Goal: Find specific page/section: Find specific page/section

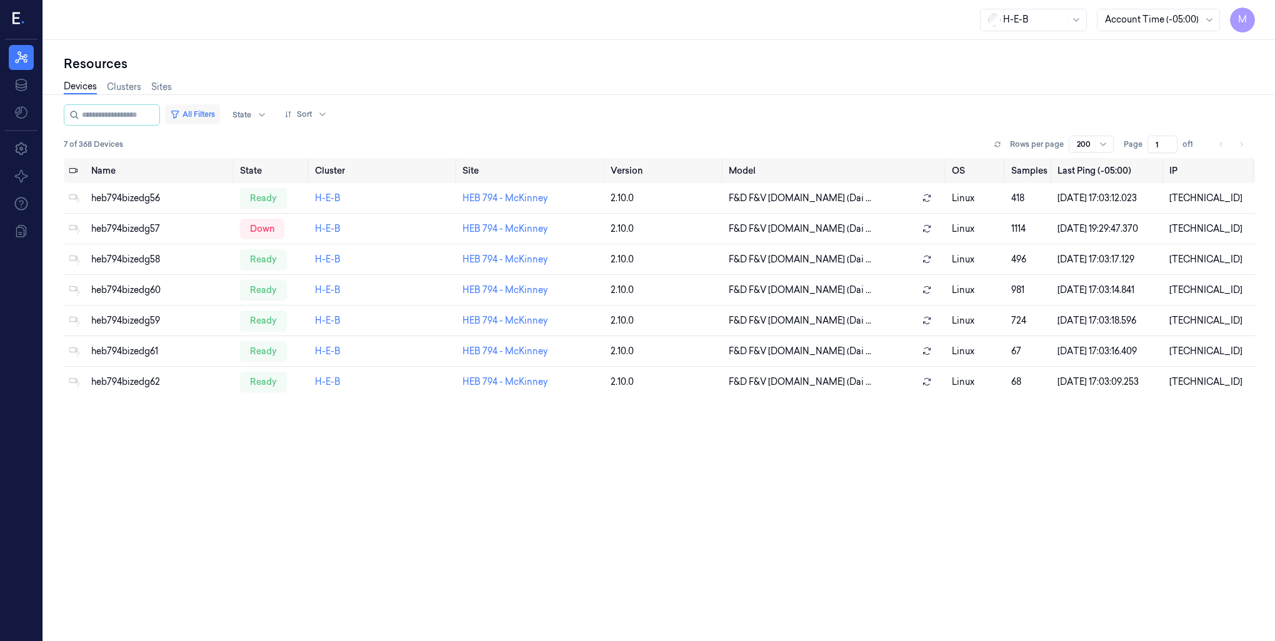
click at [220, 114] on button "All Filters" at bounding box center [192, 114] width 55 height 20
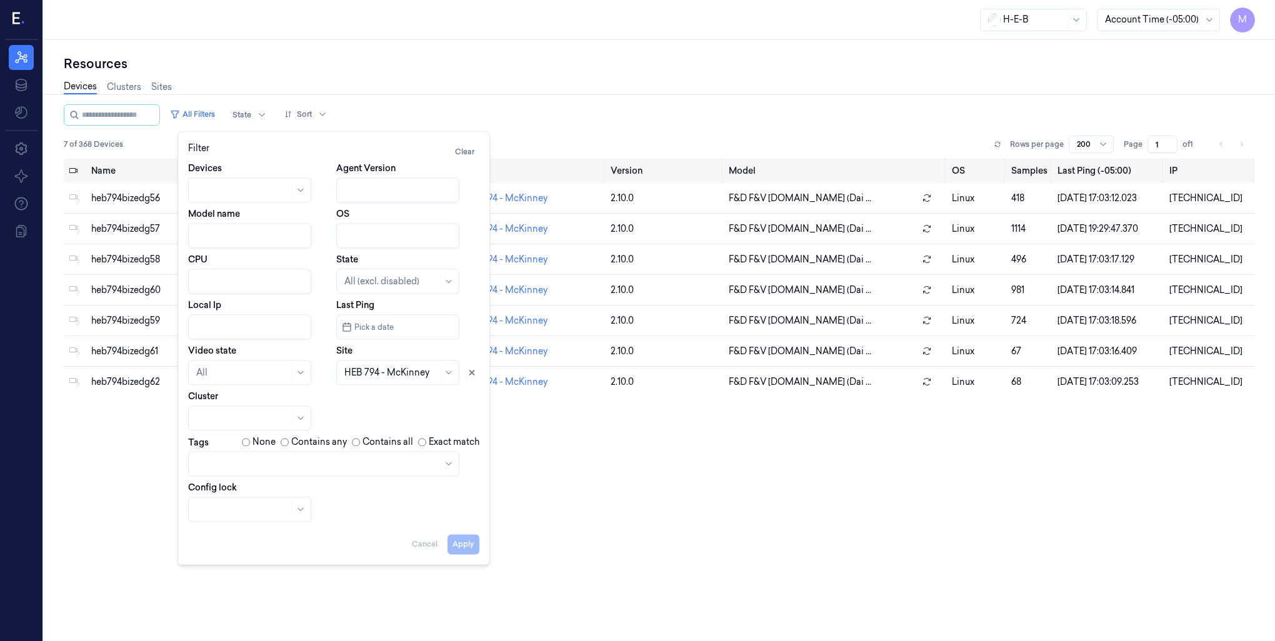
drag, startPoint x: 468, startPoint y: 372, endPoint x: 460, endPoint y: 374, distance: 8.5
click at [469, 372] on icon at bounding box center [471, 372] width 9 height 9
click at [387, 371] on div at bounding box center [391, 372] width 94 height 13
type input "415"
click at [380, 427] on div "HEB 415 - Schertz" at bounding box center [379, 421] width 71 height 13
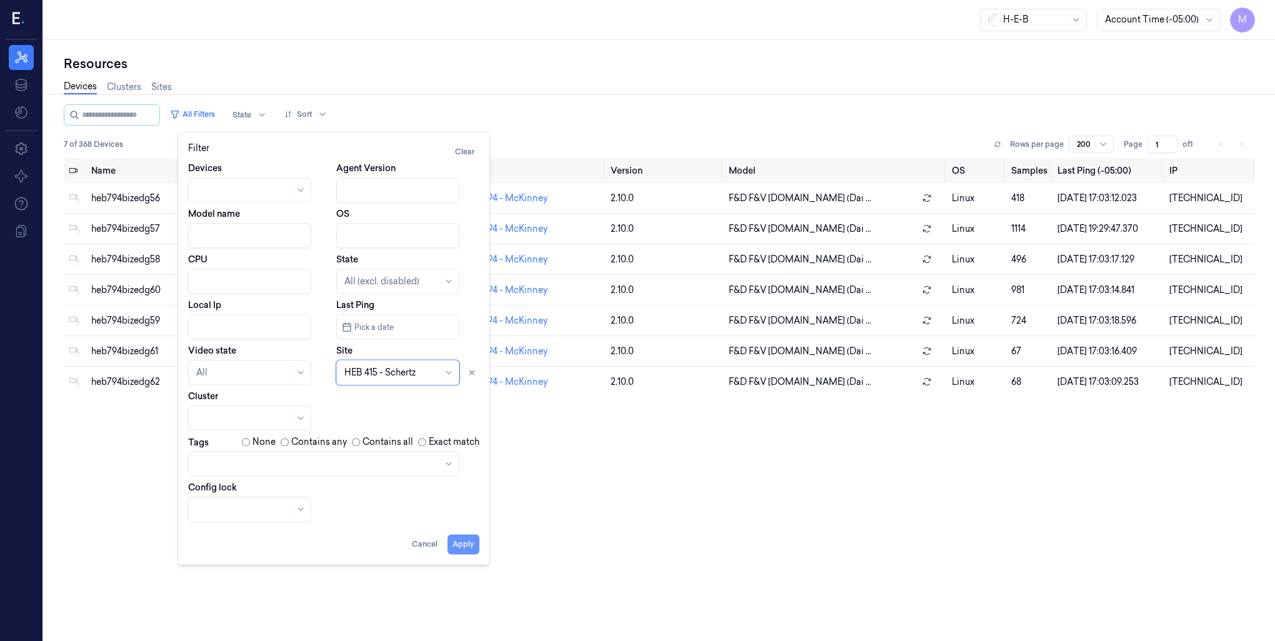
click at [470, 543] on button "Apply" at bounding box center [463, 544] width 32 height 20
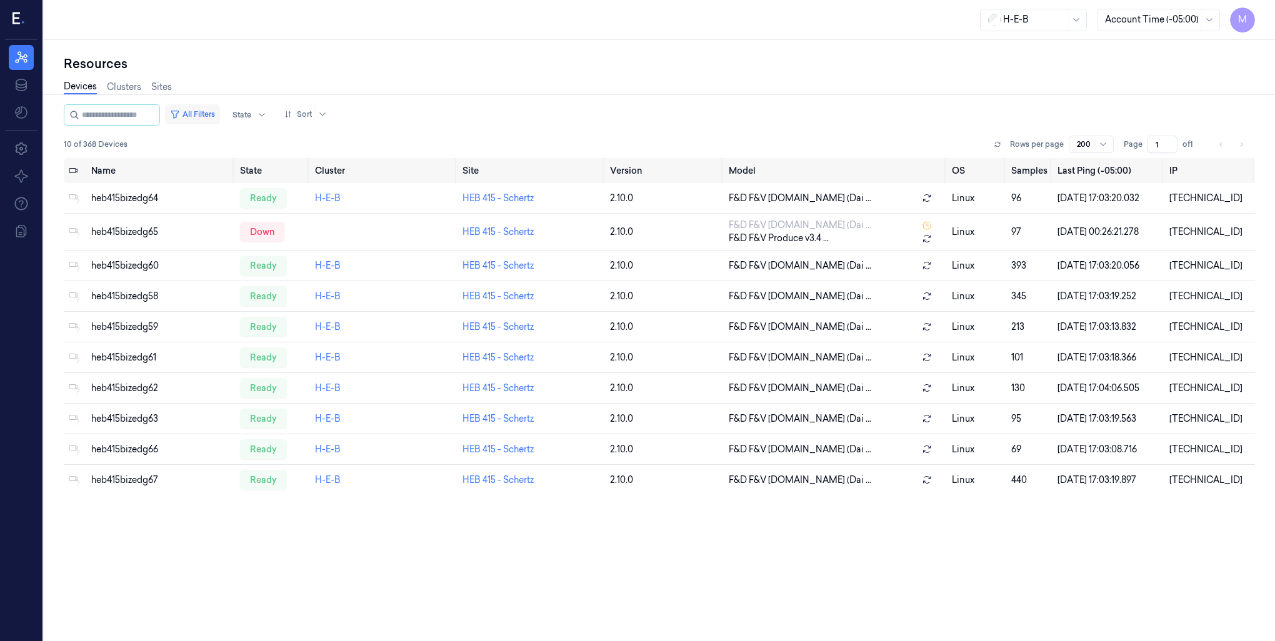
click at [217, 116] on button "All Filters" at bounding box center [192, 114] width 55 height 20
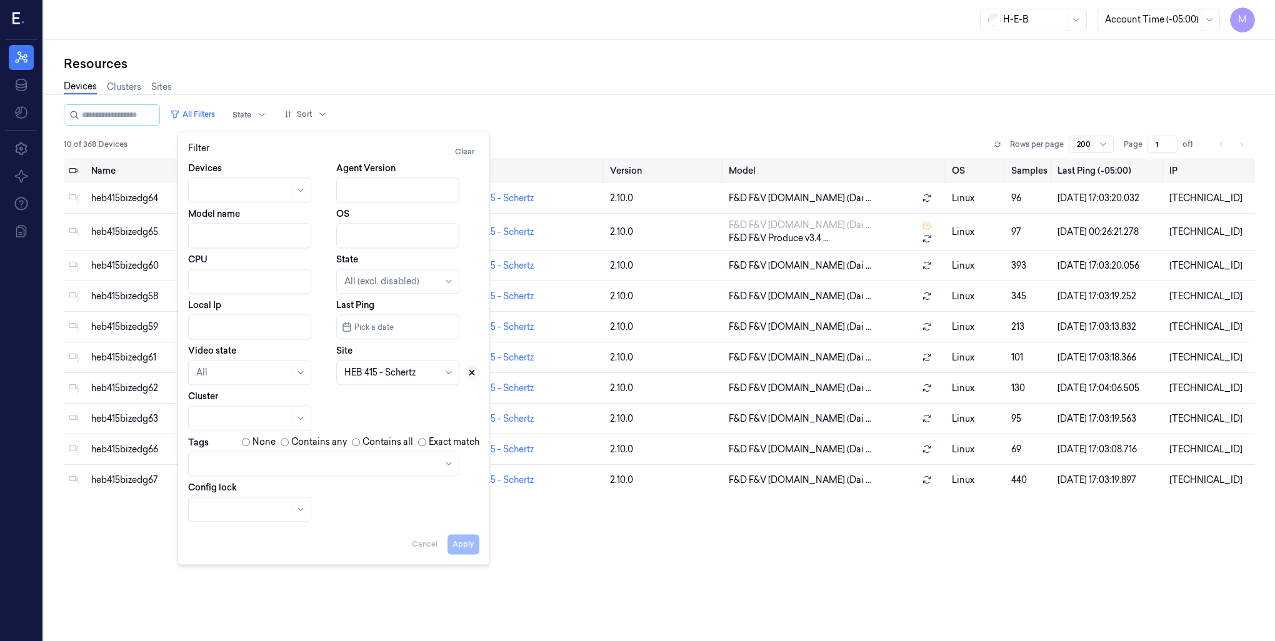
click at [470, 375] on icon at bounding box center [471, 372] width 9 height 9
click at [348, 374] on div at bounding box center [391, 372] width 94 height 13
type input "415"
click at [359, 399] on div "HEB 415 - SA26 FM 3009" at bounding box center [394, 400] width 101 height 13
click at [462, 542] on button "Apply" at bounding box center [463, 544] width 32 height 20
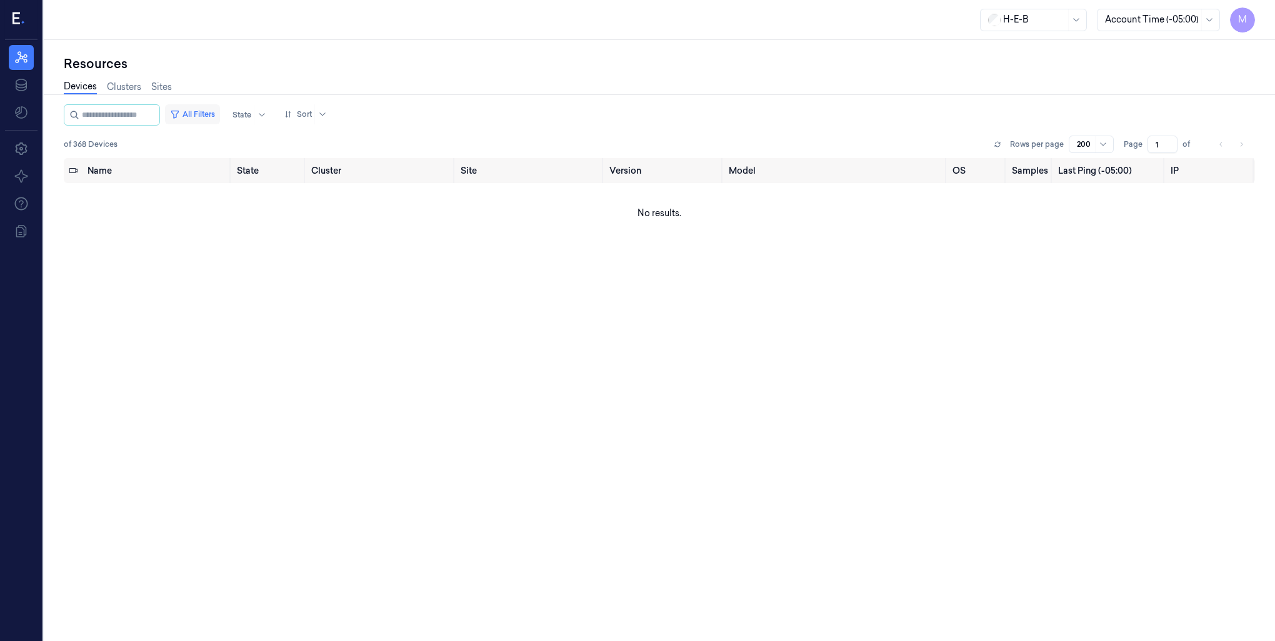
click at [219, 112] on button "All Filters" at bounding box center [192, 114] width 55 height 20
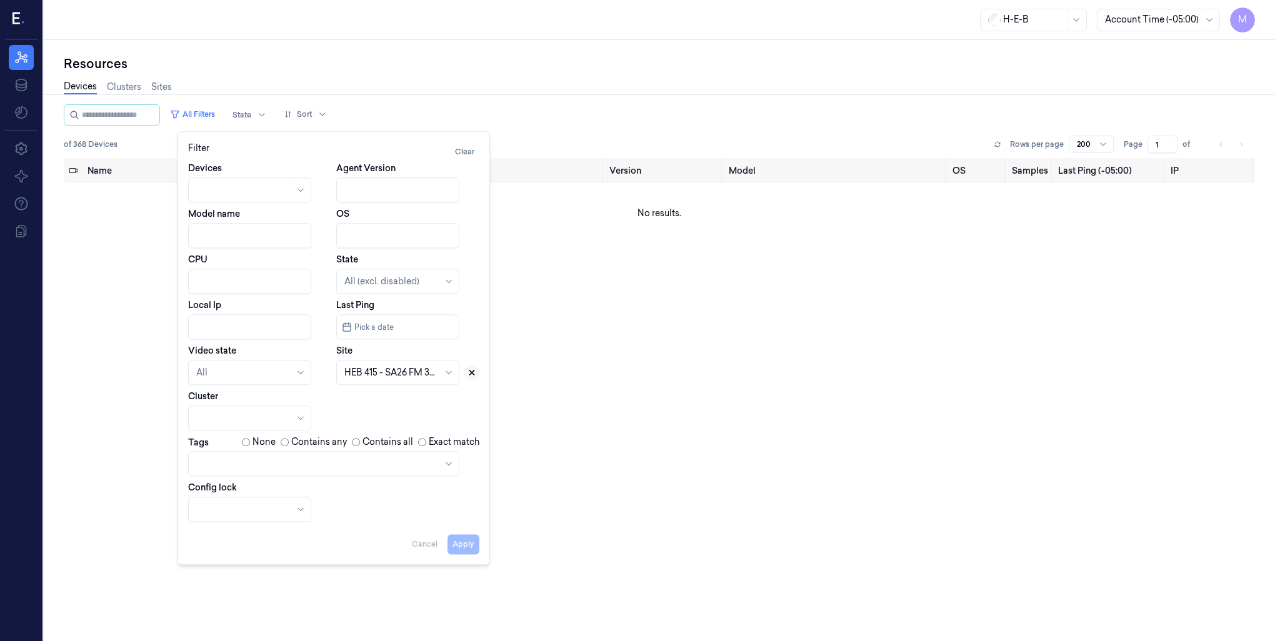
click at [474, 376] on icon at bounding box center [471, 372] width 9 height 9
click at [352, 376] on div at bounding box center [391, 372] width 94 height 13
type input "765"
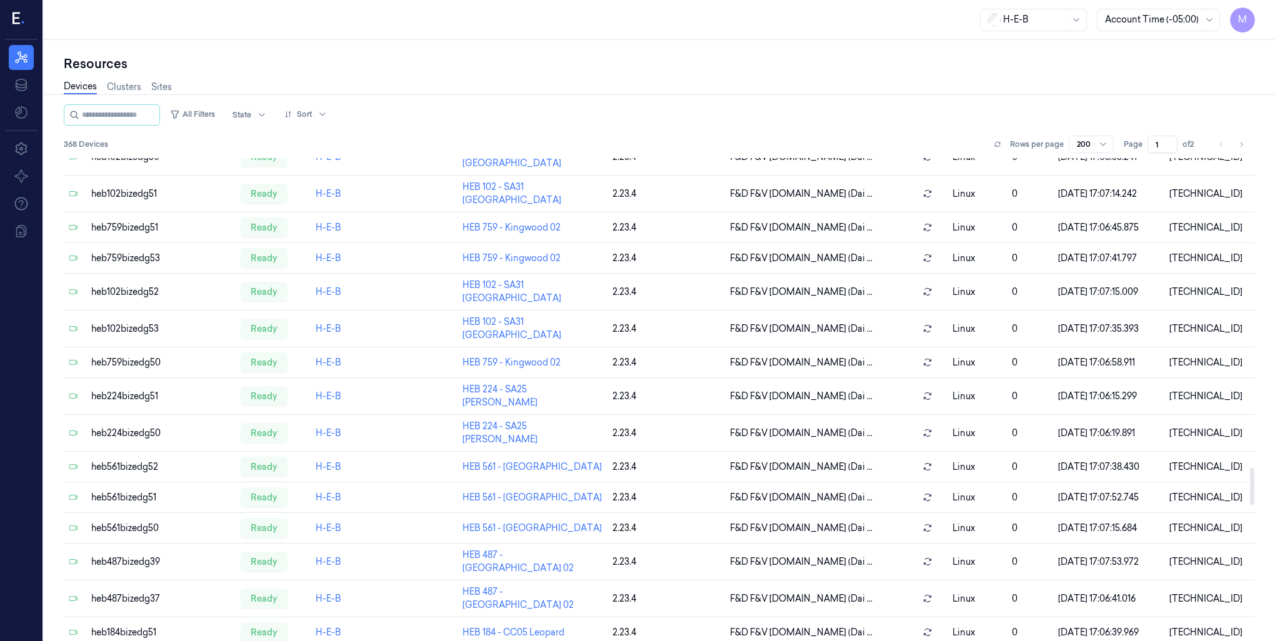
scroll to position [4359, 0]
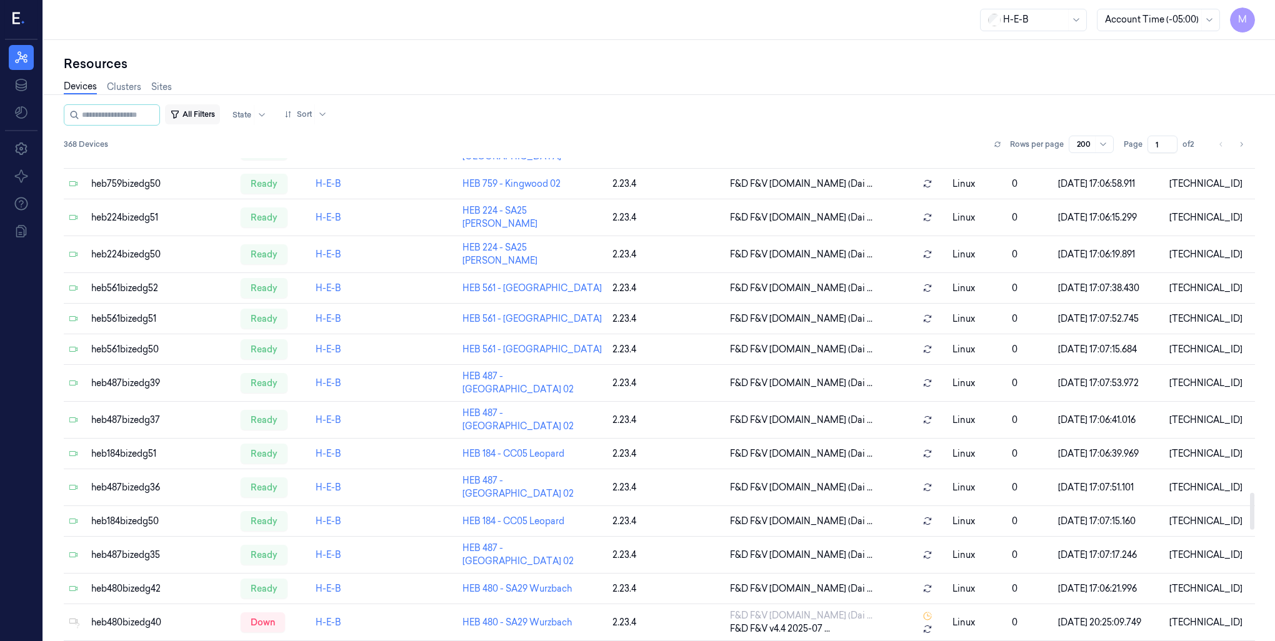
click at [211, 119] on button "All Filters" at bounding box center [192, 114] width 55 height 20
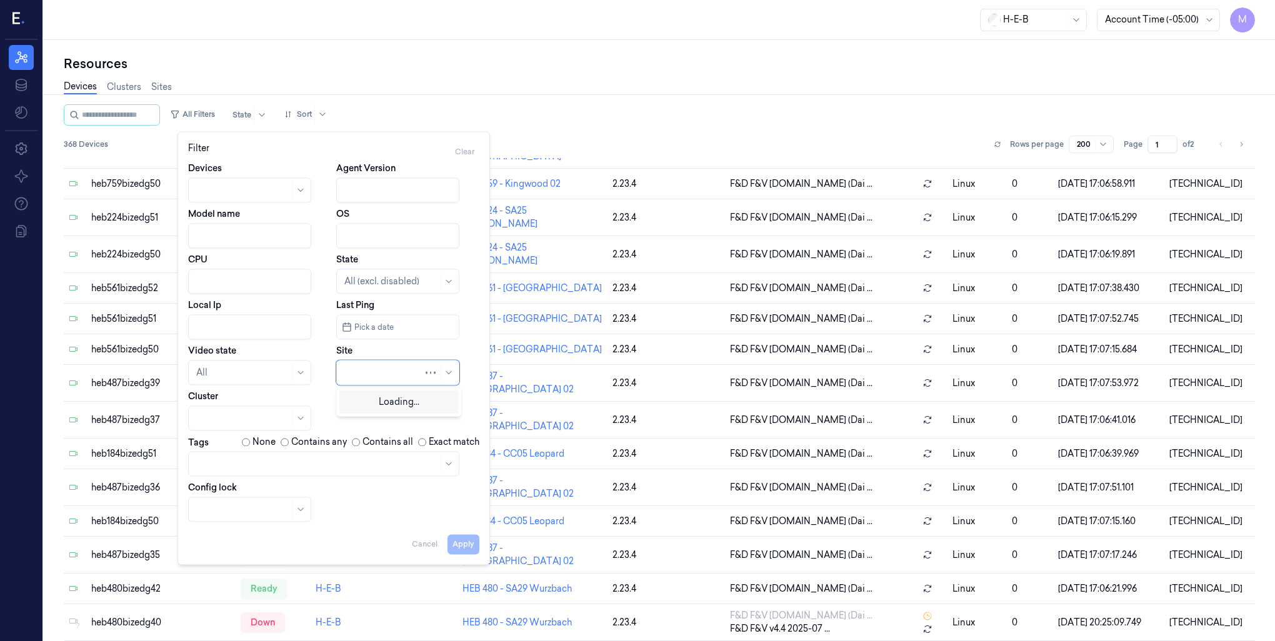
click at [405, 369] on div at bounding box center [383, 372] width 79 height 13
type input "765"
click at [389, 403] on div "HEB 765 - A10 FM 1826" at bounding box center [390, 400] width 93 height 13
click at [456, 547] on button "Apply" at bounding box center [463, 544] width 32 height 20
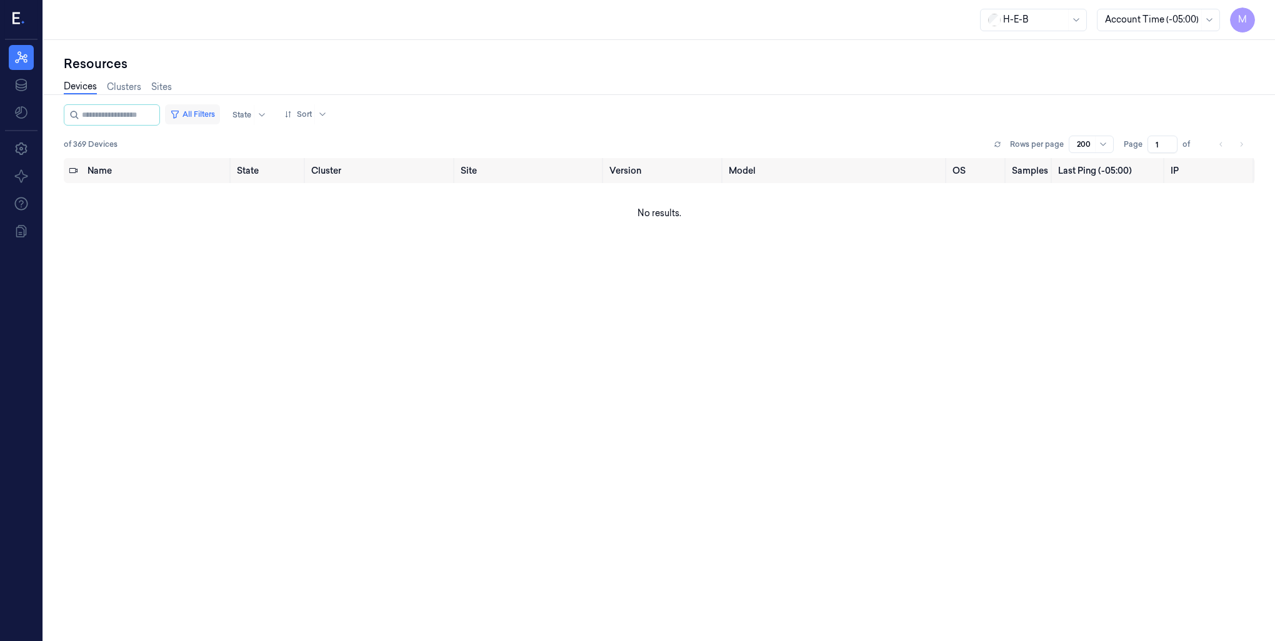
click at [216, 109] on button "All Filters" at bounding box center [192, 114] width 55 height 20
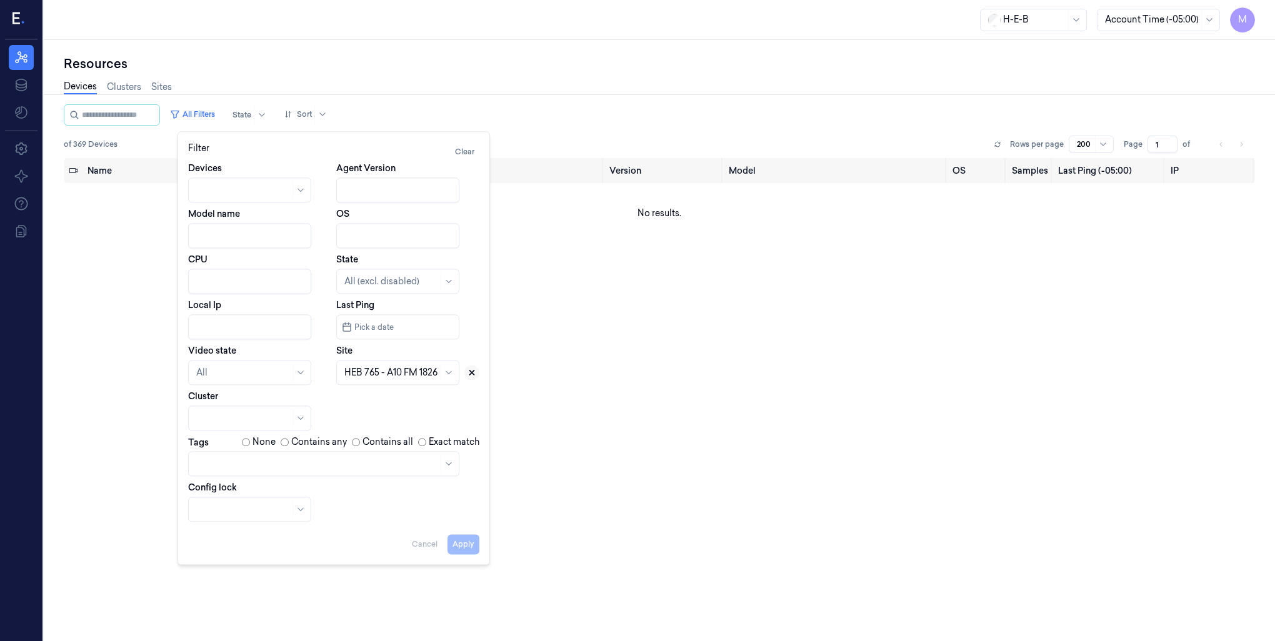
click at [471, 374] on icon at bounding box center [471, 372] width 9 height 9
click at [380, 379] on div at bounding box center [383, 372] width 79 height 17
type input "334"
click at [390, 404] on div "HEB 334 - McAllen 01" at bounding box center [388, 400] width 89 height 13
click at [461, 549] on button "Apply" at bounding box center [463, 544] width 32 height 20
